Goal: Task Accomplishment & Management: Use online tool/utility

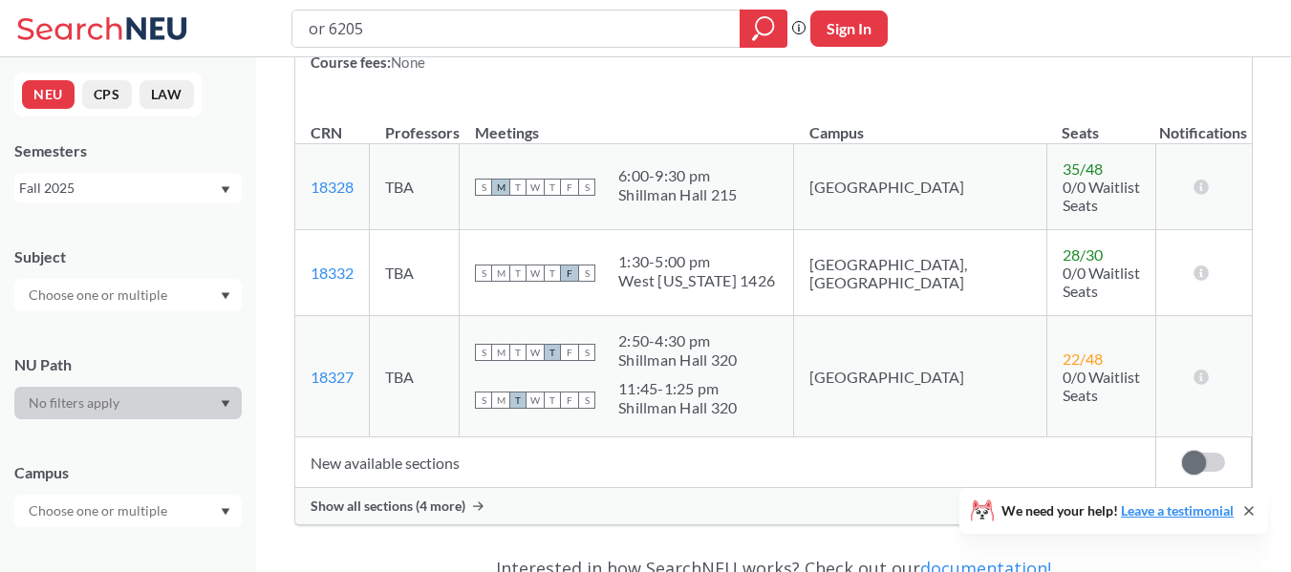
scroll to position [382, 0]
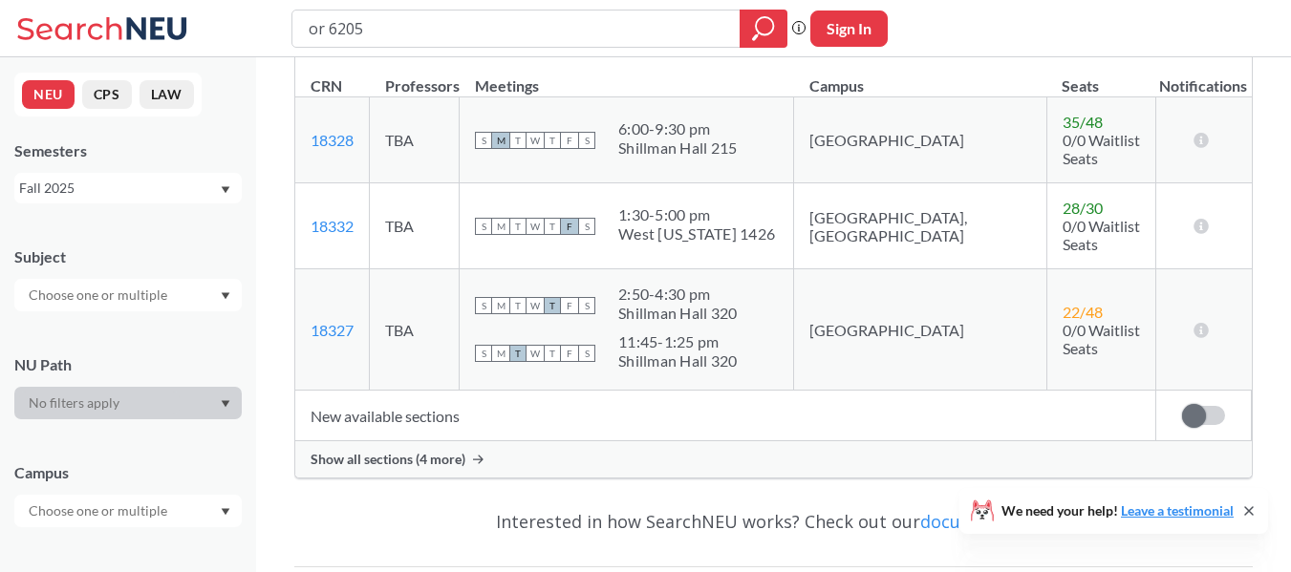
click at [592, 441] on div "Show all sections (4 more)" at bounding box center [773, 459] width 956 height 36
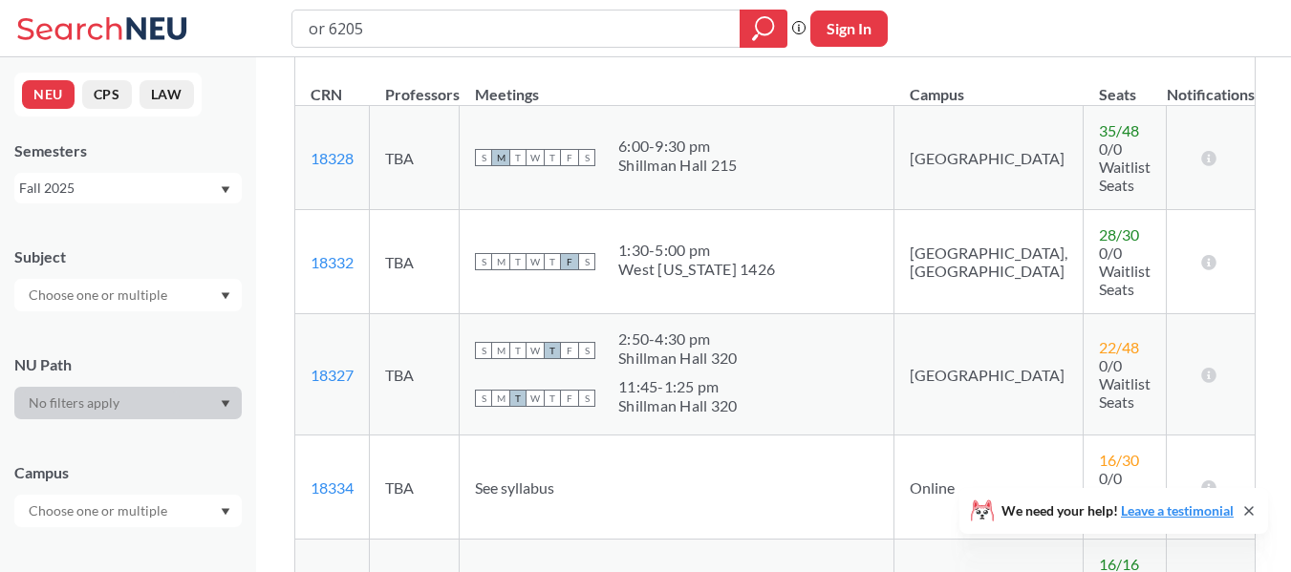
scroll to position [287, 0]
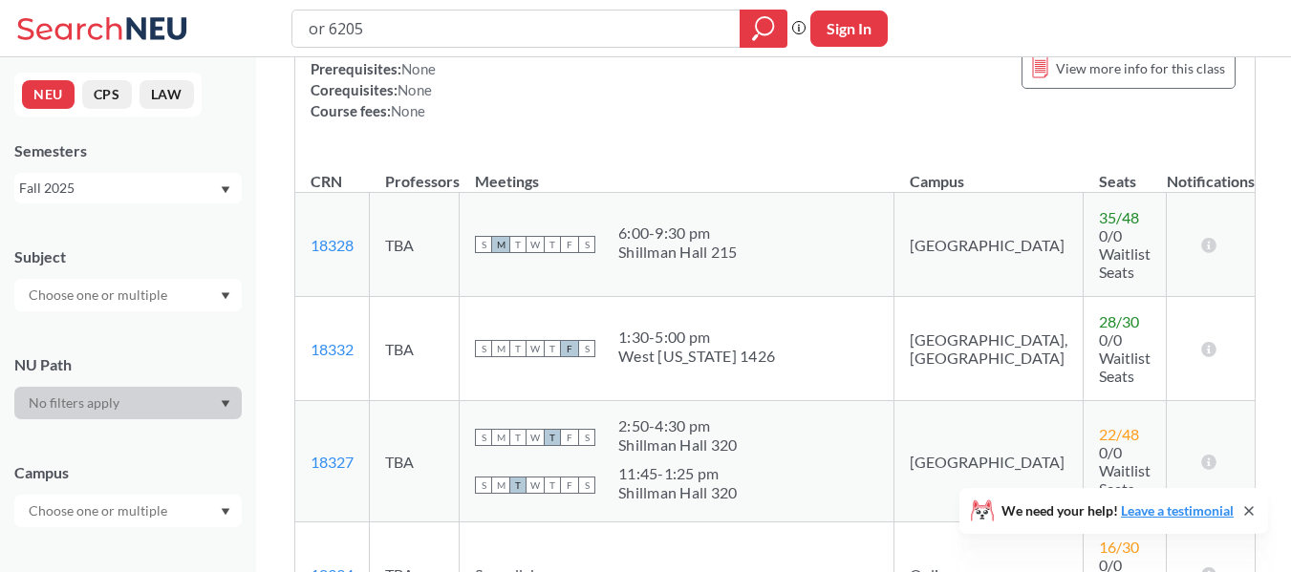
click at [721, 328] on div "1:30 - 5:00 pm" at bounding box center [696, 337] width 157 height 19
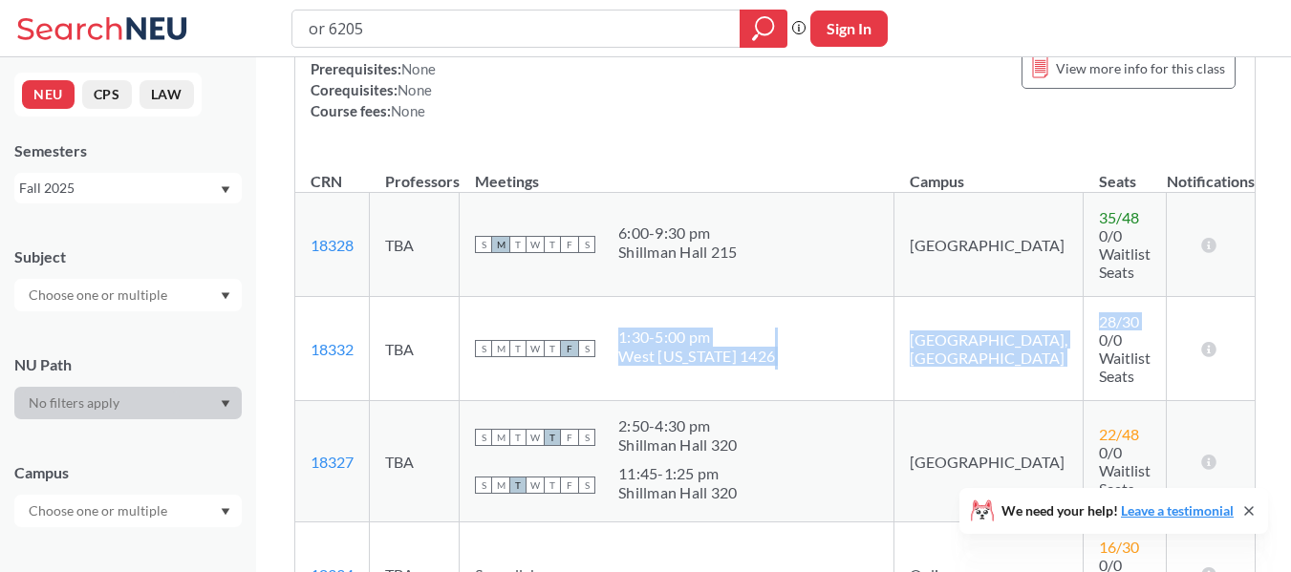
drag, startPoint x: 721, startPoint y: 293, endPoint x: 1059, endPoint y: 288, distance: 338.2
click at [1059, 297] on tr "18332 View this section on Banner. TBA S M T W T F S 1:30 - 5:00 pm [GEOGRAPHIC…" at bounding box center [774, 349] width 959 height 104
click at [1083, 301] on td "28 / 30 0/0 Waitlist Seats" at bounding box center [1124, 349] width 83 height 104
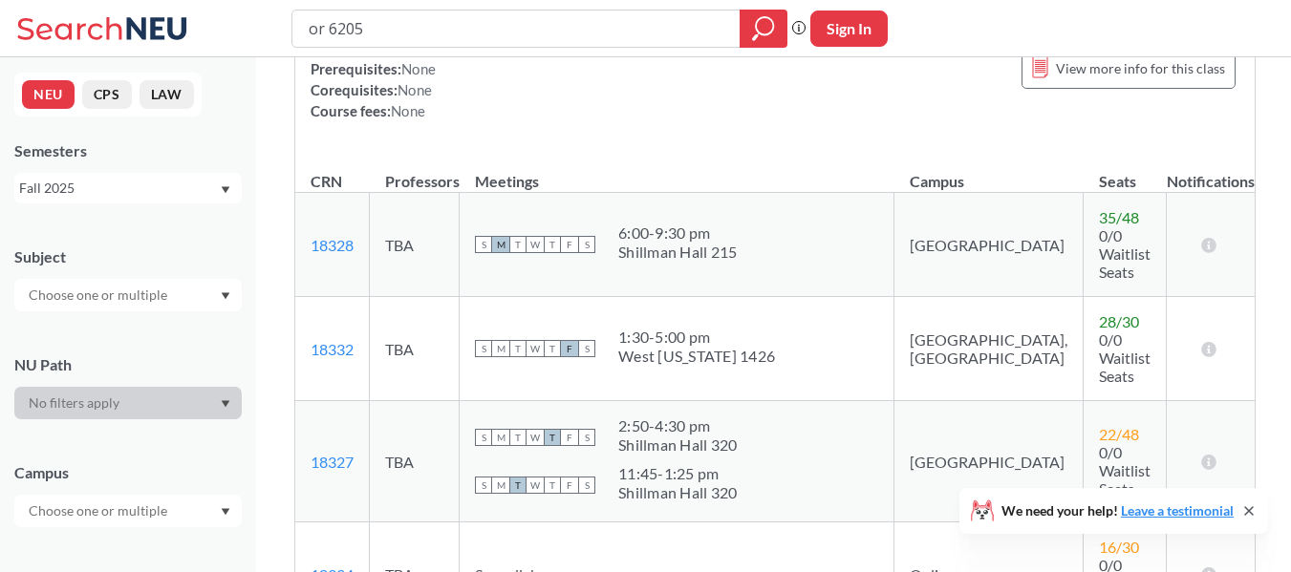
click at [1083, 301] on td "28 / 30 0/0 Waitlist Seats" at bounding box center [1124, 349] width 83 height 104
drag, startPoint x: 1059, startPoint y: 301, endPoint x: 1058, endPoint y: 310, distance: 9.7
click at [1083, 310] on td "28 / 30 0/0 Waitlist Seats" at bounding box center [1124, 349] width 83 height 104
click at [1099, 331] on span "0/0 Waitlist Seats" at bounding box center [1125, 358] width 52 height 54
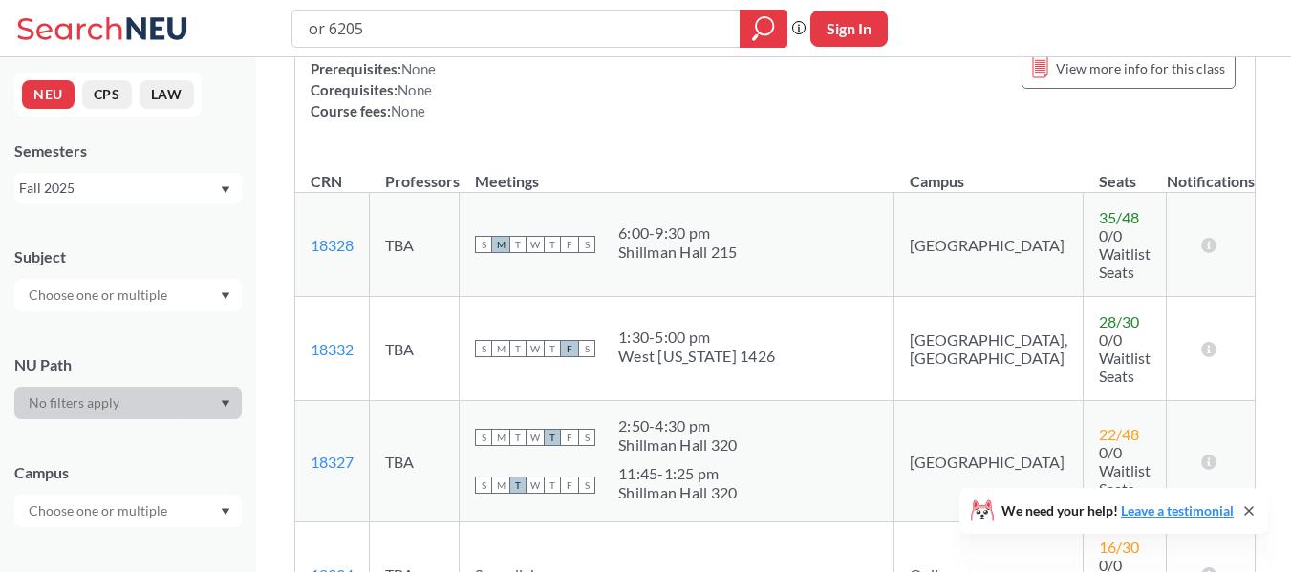
click at [621, 128] on div "Introduces the theory, computation, and application of deterministic models to …" at bounding box center [774, 3] width 959 height 298
